Goal: Information Seeking & Learning: Learn about a topic

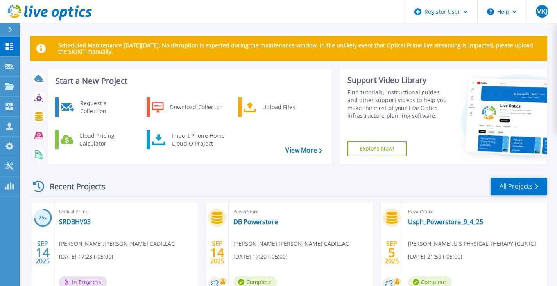
click at [6, 32] on button at bounding box center [10, 30] width 20 height 14
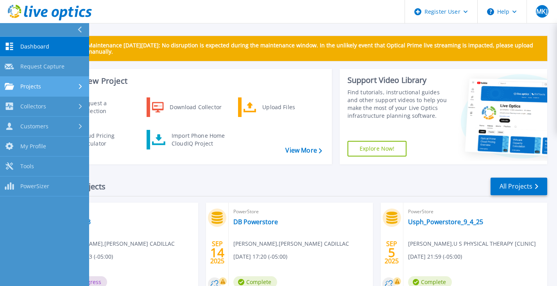
click at [39, 84] on span "Projects" at bounding box center [30, 86] width 21 height 7
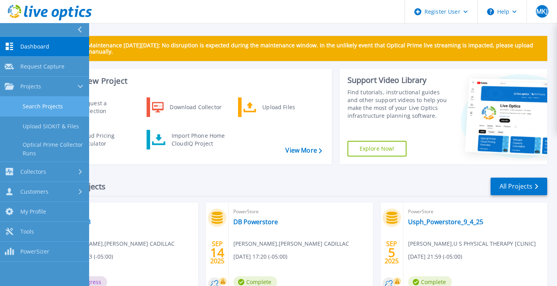
click at [48, 107] on link "Search Projects" at bounding box center [44, 107] width 89 height 20
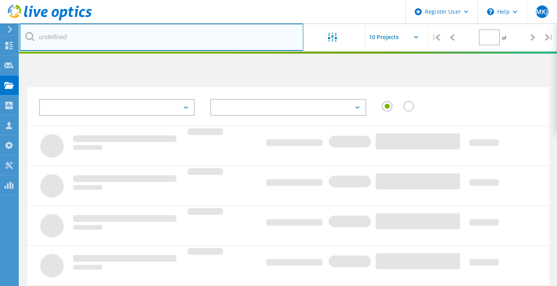
type input "1"
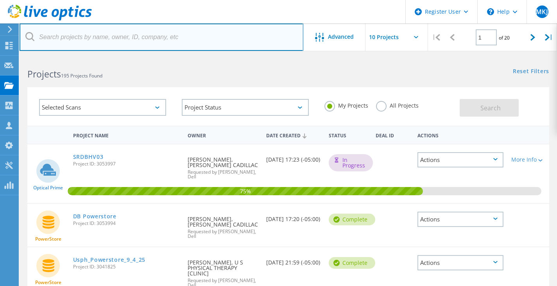
click at [109, 38] on input "text" at bounding box center [162, 36] width 284 height 27
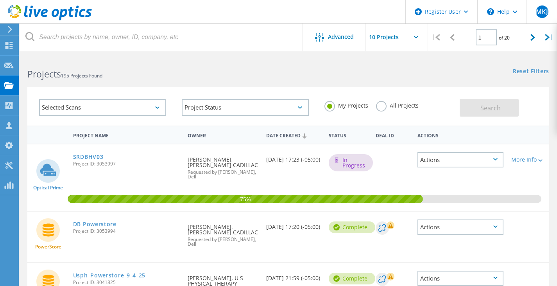
click at [385, 109] on div "All Projects" at bounding box center [397, 106] width 43 height 11
click at [380, 107] on label "All Projects" at bounding box center [397, 104] width 43 height 7
click at [0, 0] on input "All Projects" at bounding box center [0, 0] width 0 height 0
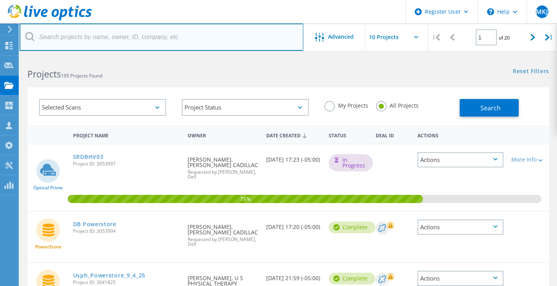
click at [93, 35] on input "text" at bounding box center [162, 36] width 284 height 27
type input "2867508"
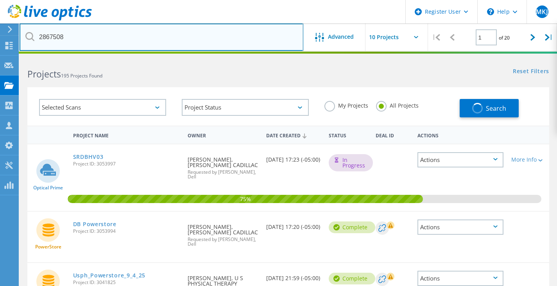
drag, startPoint x: 120, startPoint y: 36, endPoint x: 2, endPoint y: 26, distance: 119.2
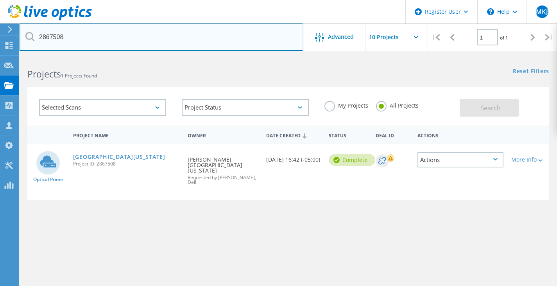
click at [54, 36] on input "2867508" at bounding box center [162, 36] width 284 height 27
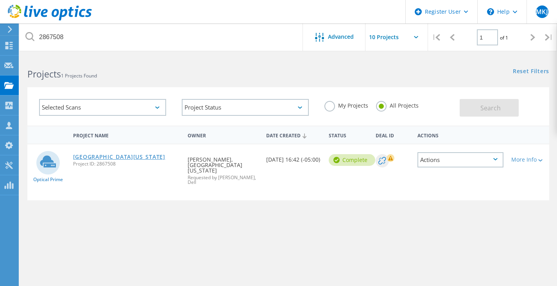
click at [103, 159] on link "[GEOGRAPHIC_DATA][US_STATE]" at bounding box center [119, 156] width 92 height 5
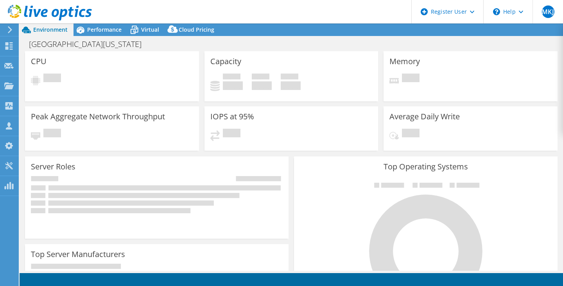
select select "USD"
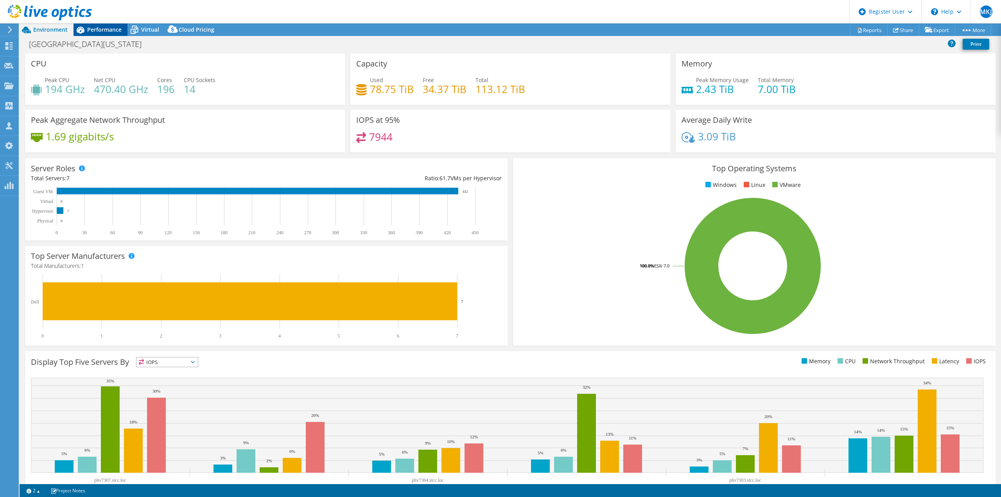
click at [112, 27] on span "Performance" at bounding box center [104, 29] width 34 height 7
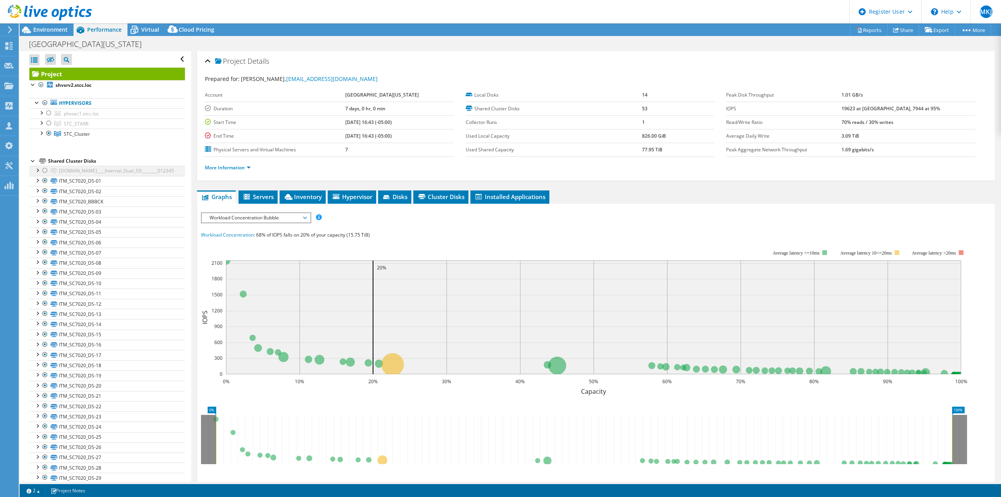
click at [37, 171] on div at bounding box center [37, 170] width 8 height 8
click at [43, 134] on div at bounding box center [41, 133] width 8 height 8
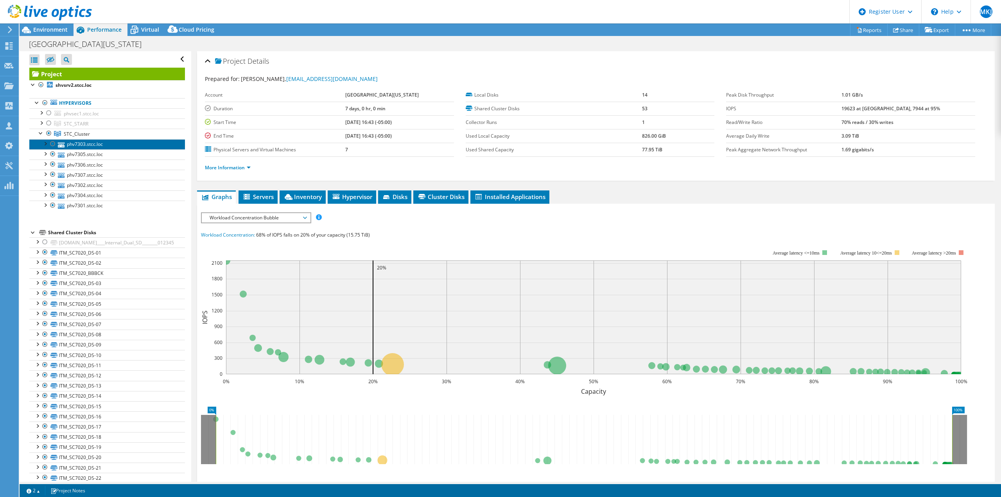
click at [76, 141] on link "phv7303.stcc.loc" at bounding box center [107, 144] width 156 height 10
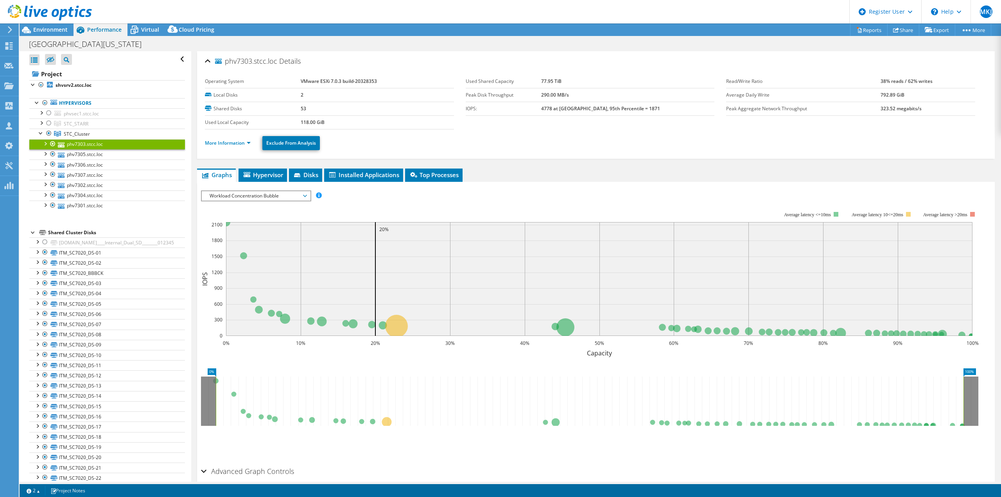
click at [218, 147] on li "More Information" at bounding box center [230, 143] width 50 height 9
click at [221, 144] on link "More Information" at bounding box center [228, 143] width 46 height 7
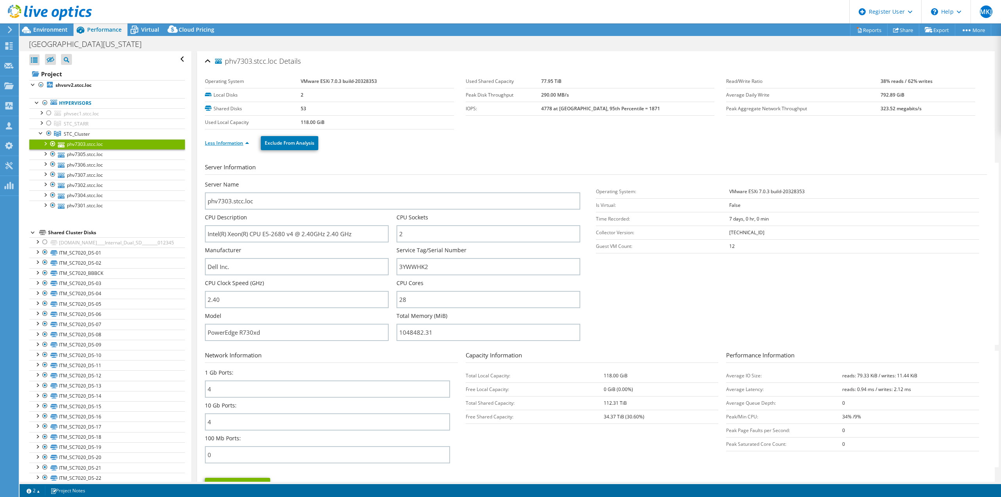
click at [221, 144] on link "Less Information" at bounding box center [227, 143] width 44 height 7
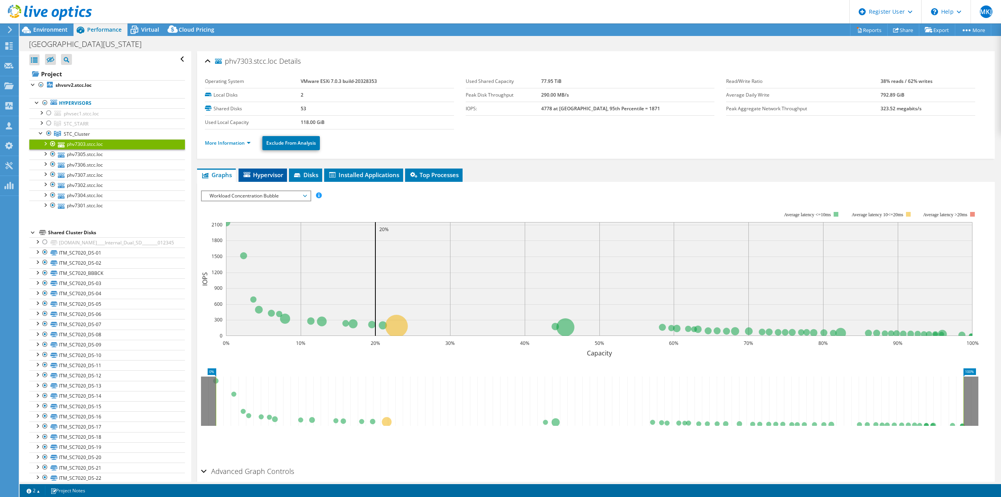
click at [249, 177] on span "Hypervisor" at bounding box center [262, 175] width 41 height 8
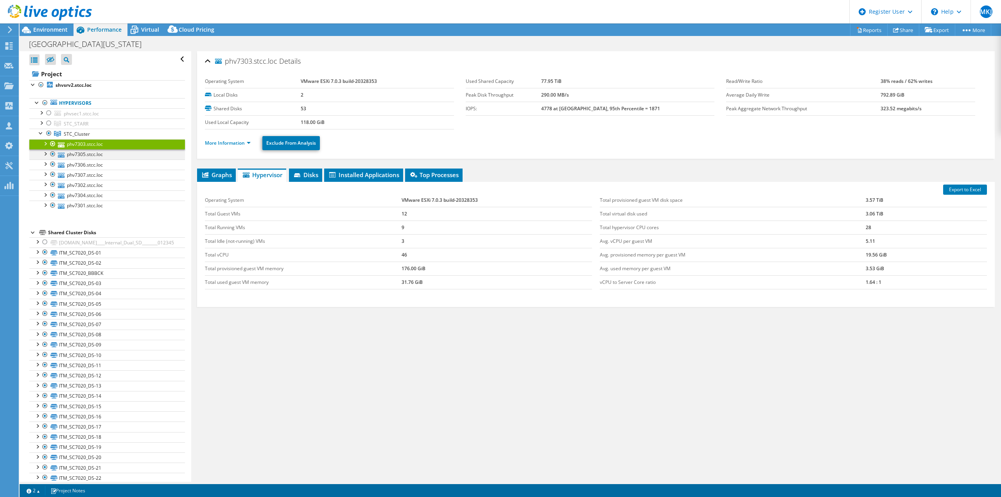
click at [43, 153] on div at bounding box center [45, 153] width 8 height 8
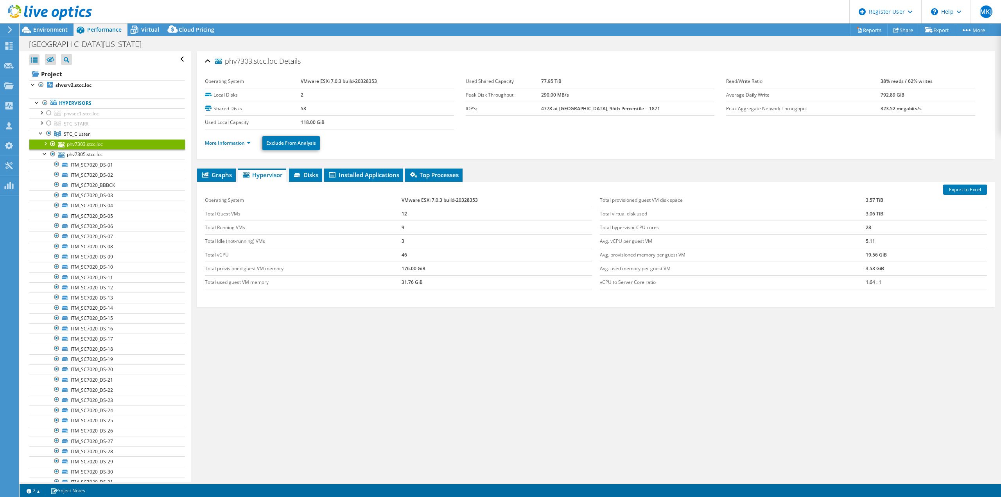
drag, startPoint x: 196, startPoint y: 205, endPoint x: 215, endPoint y: 271, distance: 68.4
drag, startPoint x: 263, startPoint y: 319, endPoint x: 257, endPoint y: 349, distance: 30.6
drag, startPoint x: 257, startPoint y: 349, endPoint x: 251, endPoint y: 238, distance: 112.0
click at [145, 34] on div "Virtual" at bounding box center [146, 29] width 38 height 13
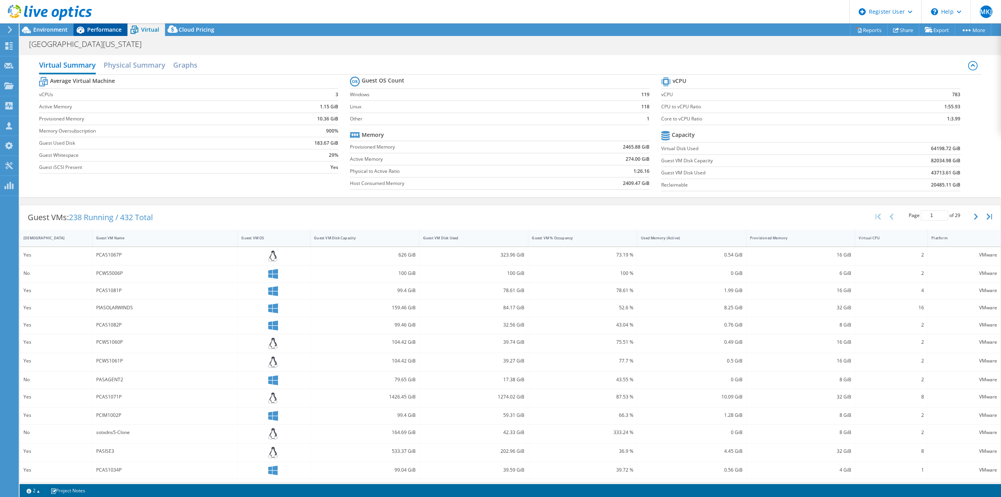
click at [113, 31] on span "Performance" at bounding box center [104, 29] width 34 height 7
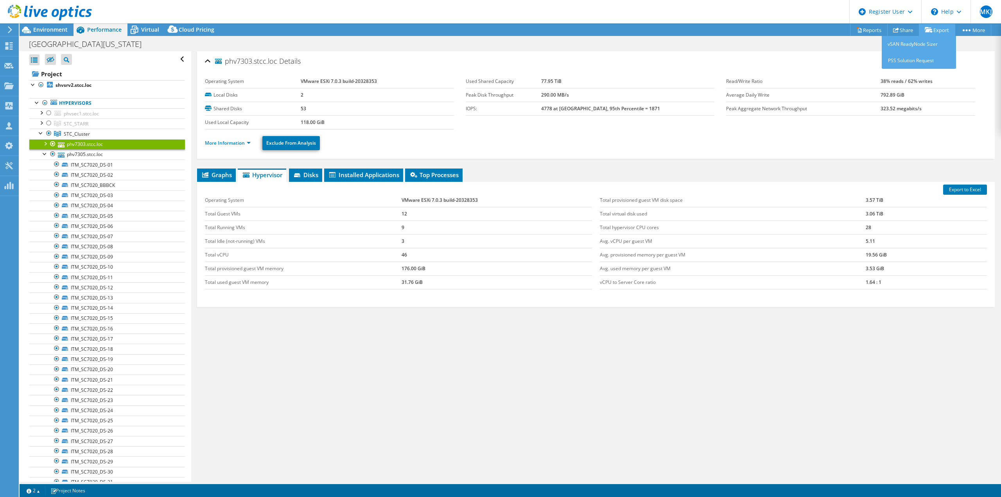
click at [562, 32] on icon at bounding box center [928, 30] width 8 height 6
click at [562, 27] on link "Reports" at bounding box center [869, 30] width 38 height 12
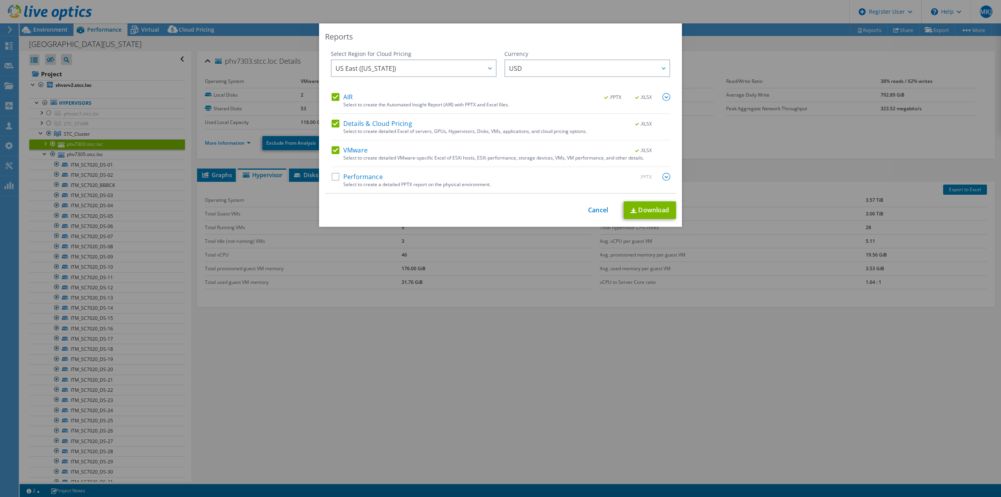
click at [327, 99] on div "Select Region for Cloud Pricing Asia Pacific ([GEOGRAPHIC_DATA]) [GEOGRAPHIC_DA…" at bounding box center [500, 121] width 351 height 143
click at [328, 98] on div "Select Region for Cloud Pricing Asia Pacific ([GEOGRAPHIC_DATA]) [GEOGRAPHIC_DA…" at bounding box center [500, 121] width 351 height 143
click at [332, 98] on label "AIR" at bounding box center [341, 97] width 21 height 8
click at [0, 0] on input "AIR" at bounding box center [0, 0] width 0 height 0
click at [562, 210] on link "Download" at bounding box center [649, 210] width 52 height 18
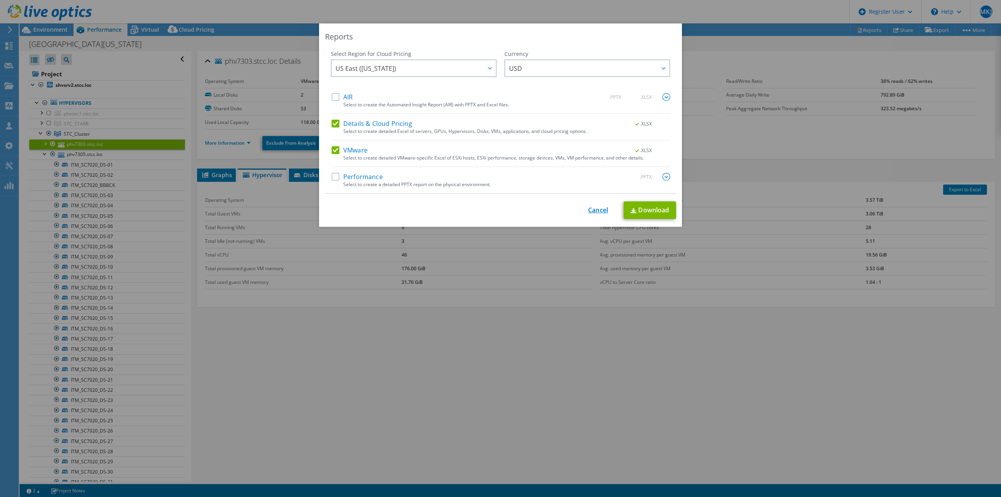
click at [562, 207] on link "Cancel" at bounding box center [598, 209] width 20 height 7
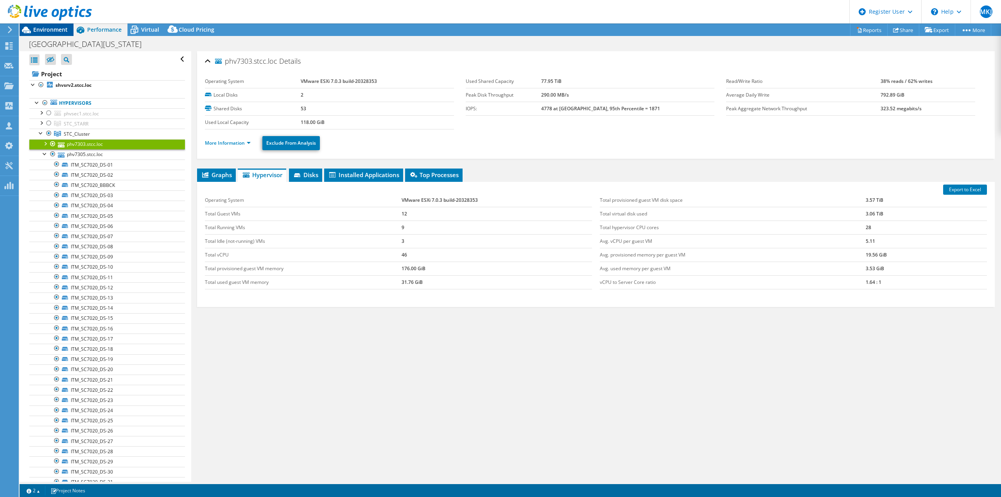
click at [30, 30] on icon at bounding box center [27, 30] width 14 height 14
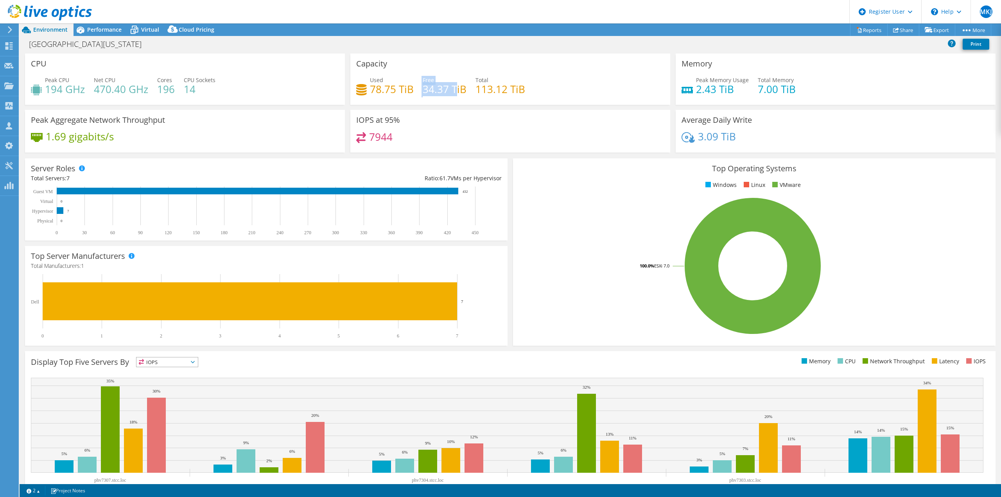
drag, startPoint x: 366, startPoint y: 94, endPoint x: 452, endPoint y: 84, distance: 87.0
click at [452, 84] on div "Used 78.75 TiB Free 34.37 TiB Total 113.12 TiB" at bounding box center [510, 88] width 308 height 25
click at [452, 85] on h4 "34.37 TiB" at bounding box center [444, 89] width 44 height 9
drag, startPoint x: 365, startPoint y: 84, endPoint x: 338, endPoint y: 82, distance: 27.0
click at [338, 82] on div "CPU Peak CPU 194 GHz Net CPU 470.40 GHz Cores 196 CPU Sockets 14 Capacity Used …" at bounding box center [510, 106] width 976 height 104
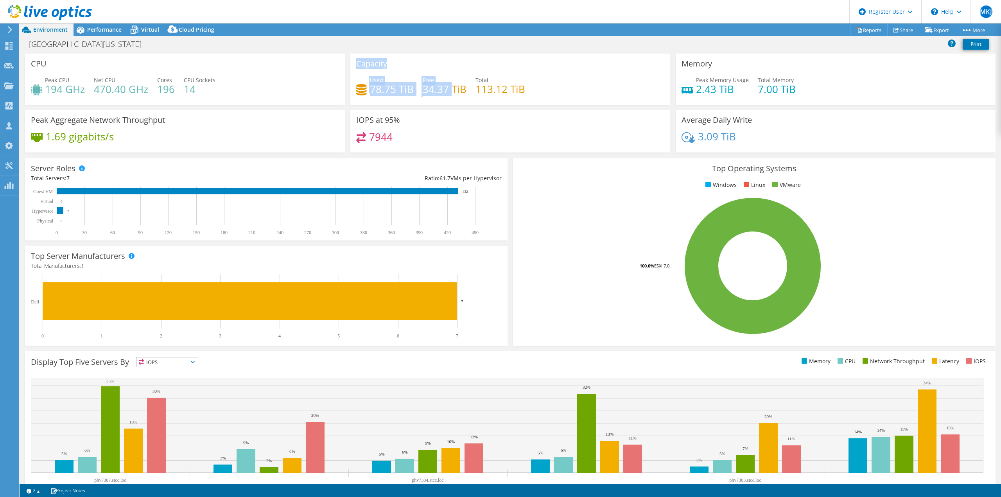
click at [84, 20] on icon at bounding box center [50, 13] width 84 height 16
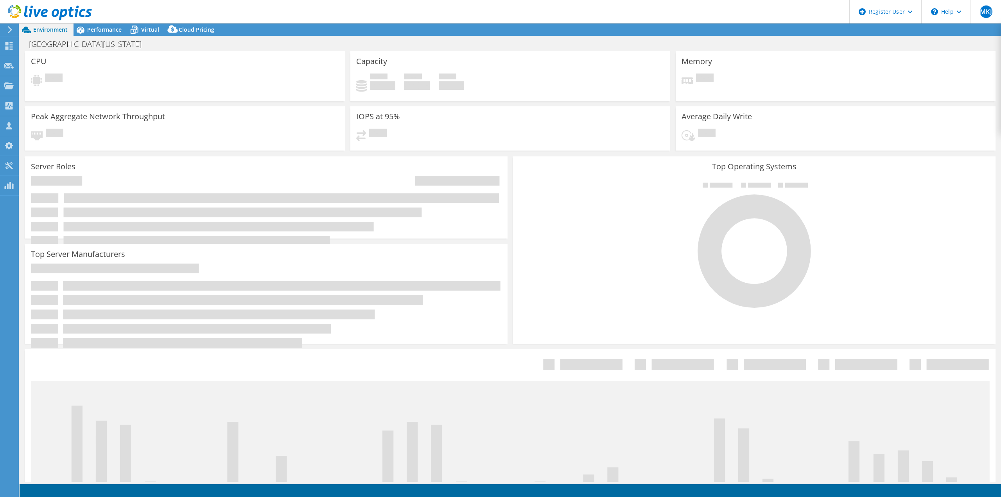
select select "SelectRegion"
select select "USD"
